Goal: Information Seeking & Learning: Learn about a topic

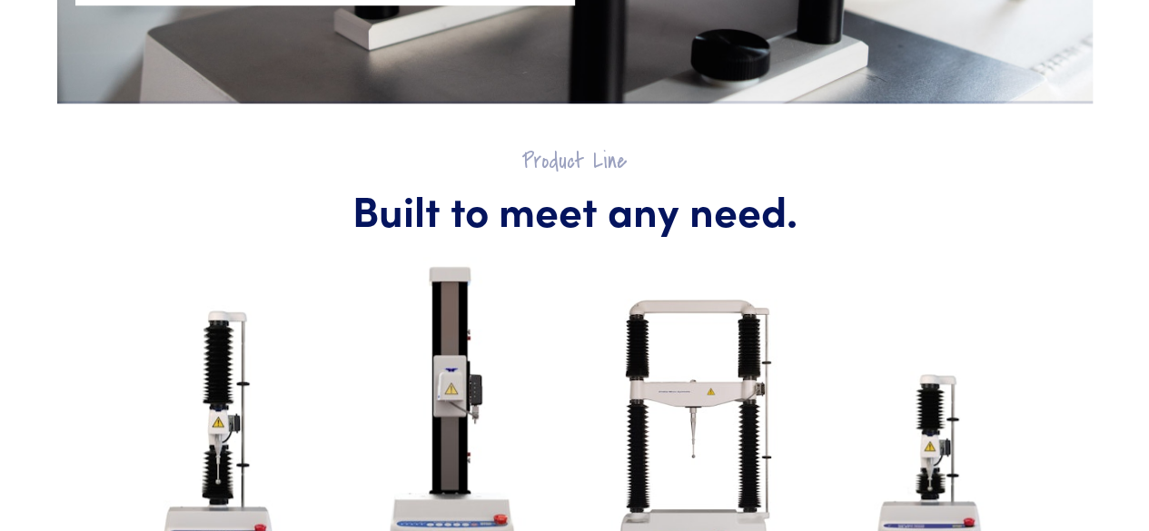
scroll to position [818, 0]
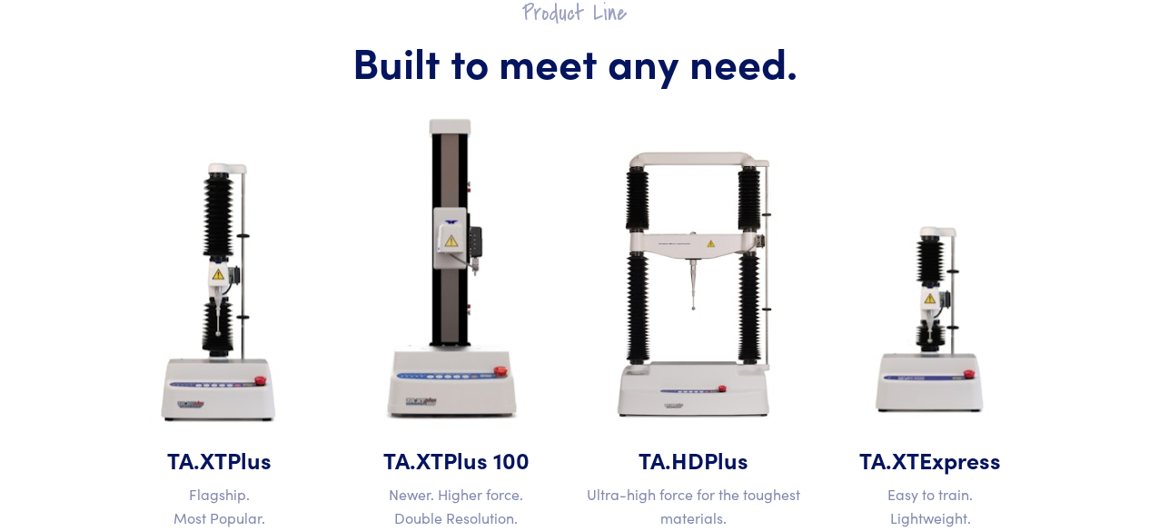
click at [205, 333] on div "TA.XT Plus Flagship. Most Popular. Get a Quote Learn More TA.XT Plus 100 Newer.…" at bounding box center [575, 382] width 948 height 577
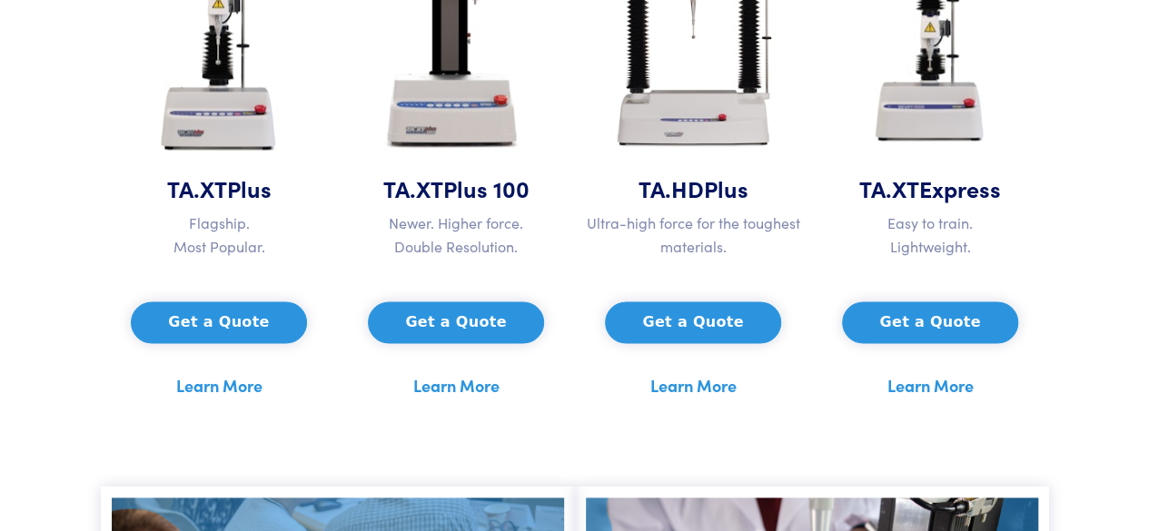
scroll to position [1090, 0]
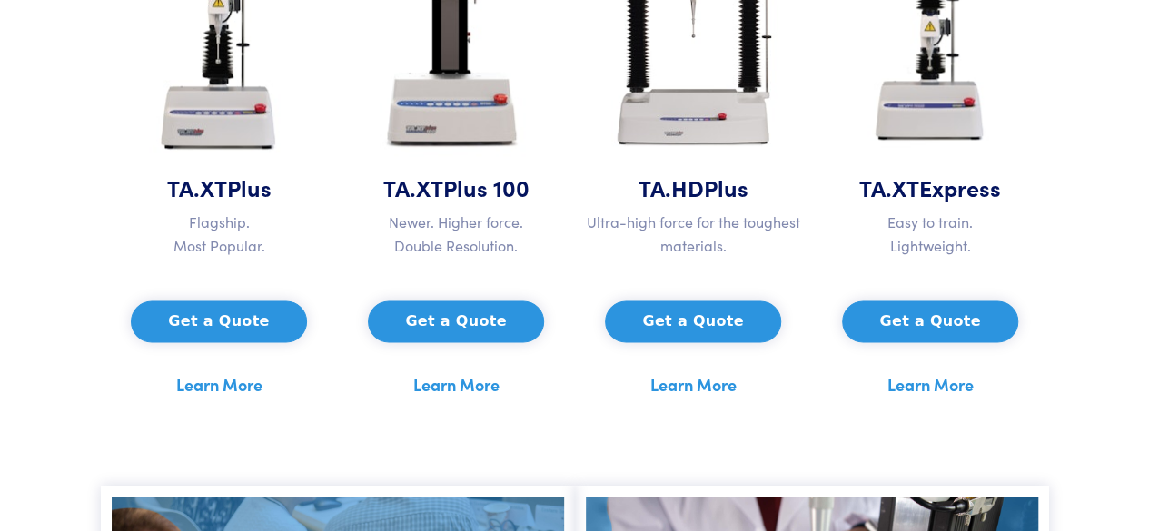
click at [228, 384] on link "Learn More" at bounding box center [219, 385] width 86 height 27
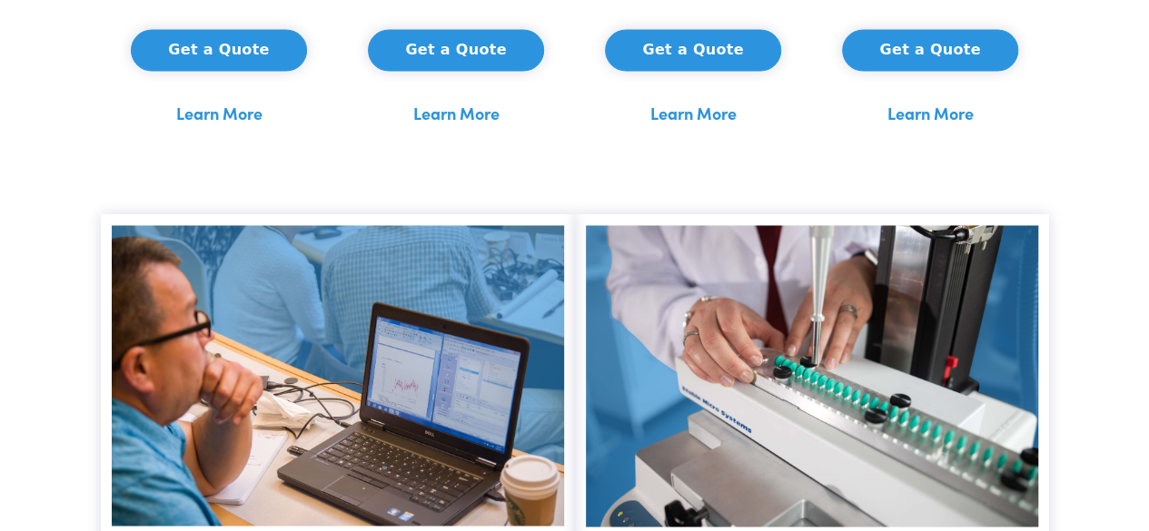
scroll to position [1363, 0]
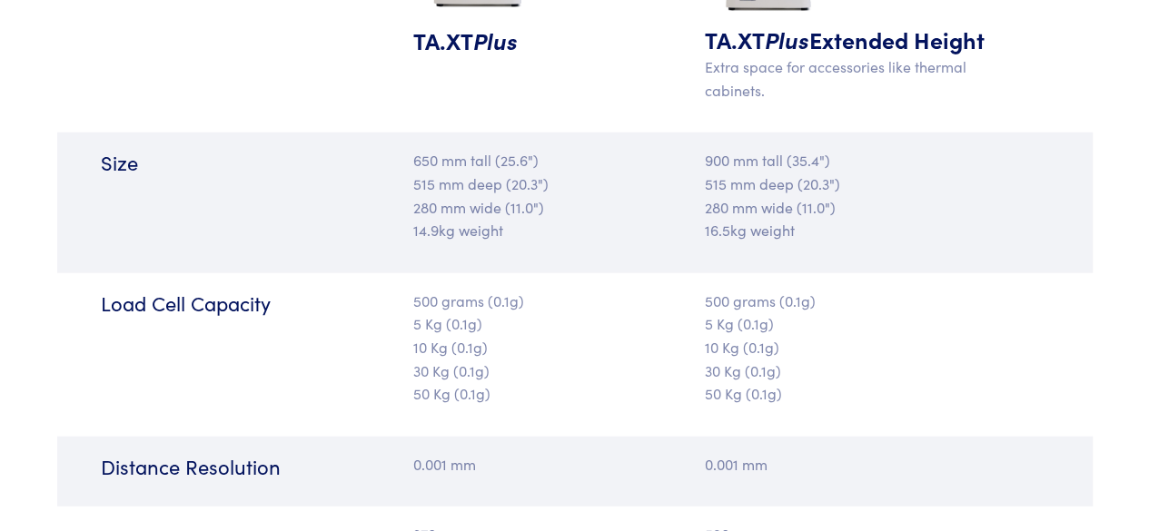
scroll to position [1999, 0]
